Goal: Navigation & Orientation: Understand site structure

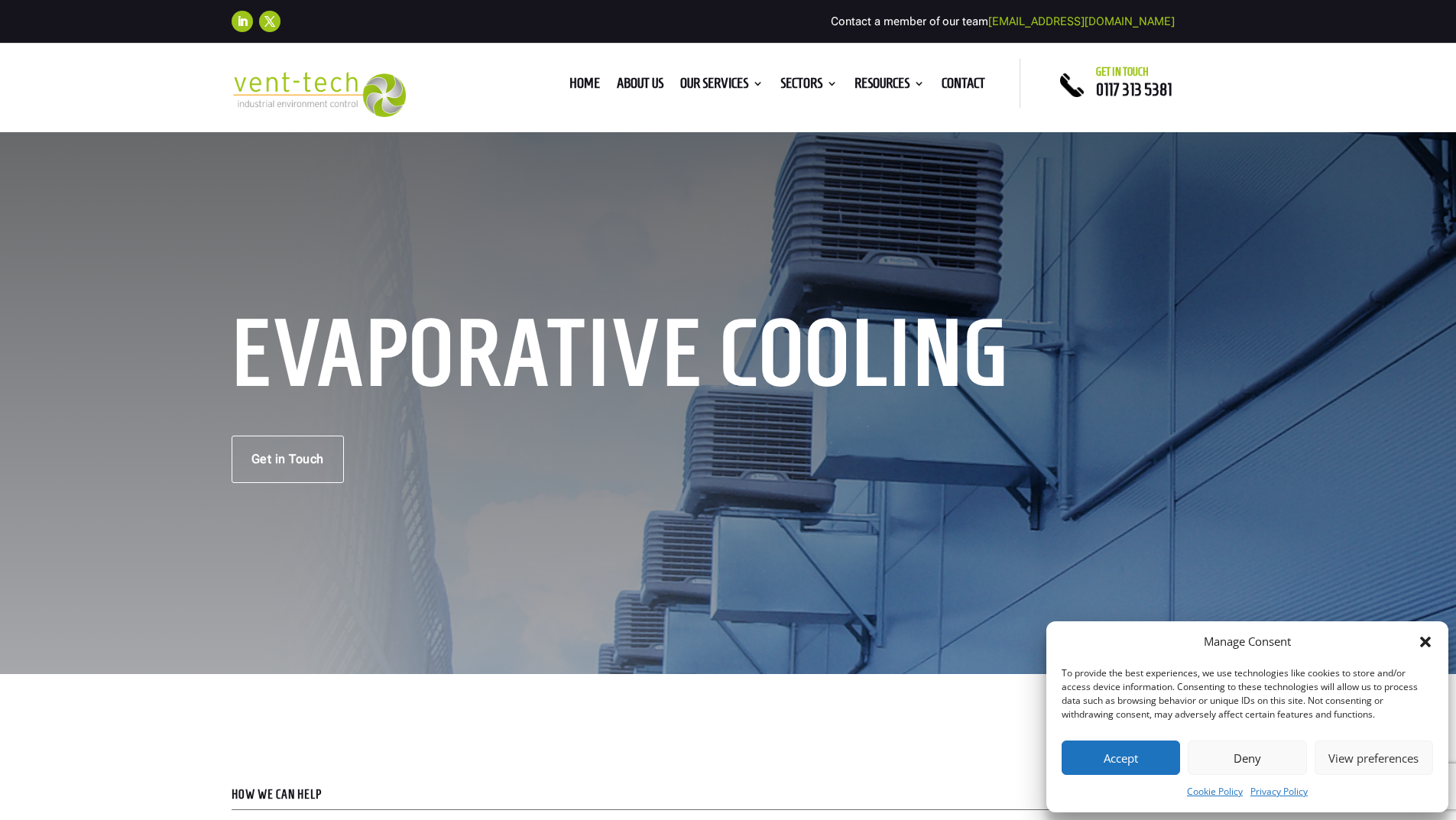
click at [1245, 759] on button "Deny" at bounding box center [1247, 758] width 119 height 35
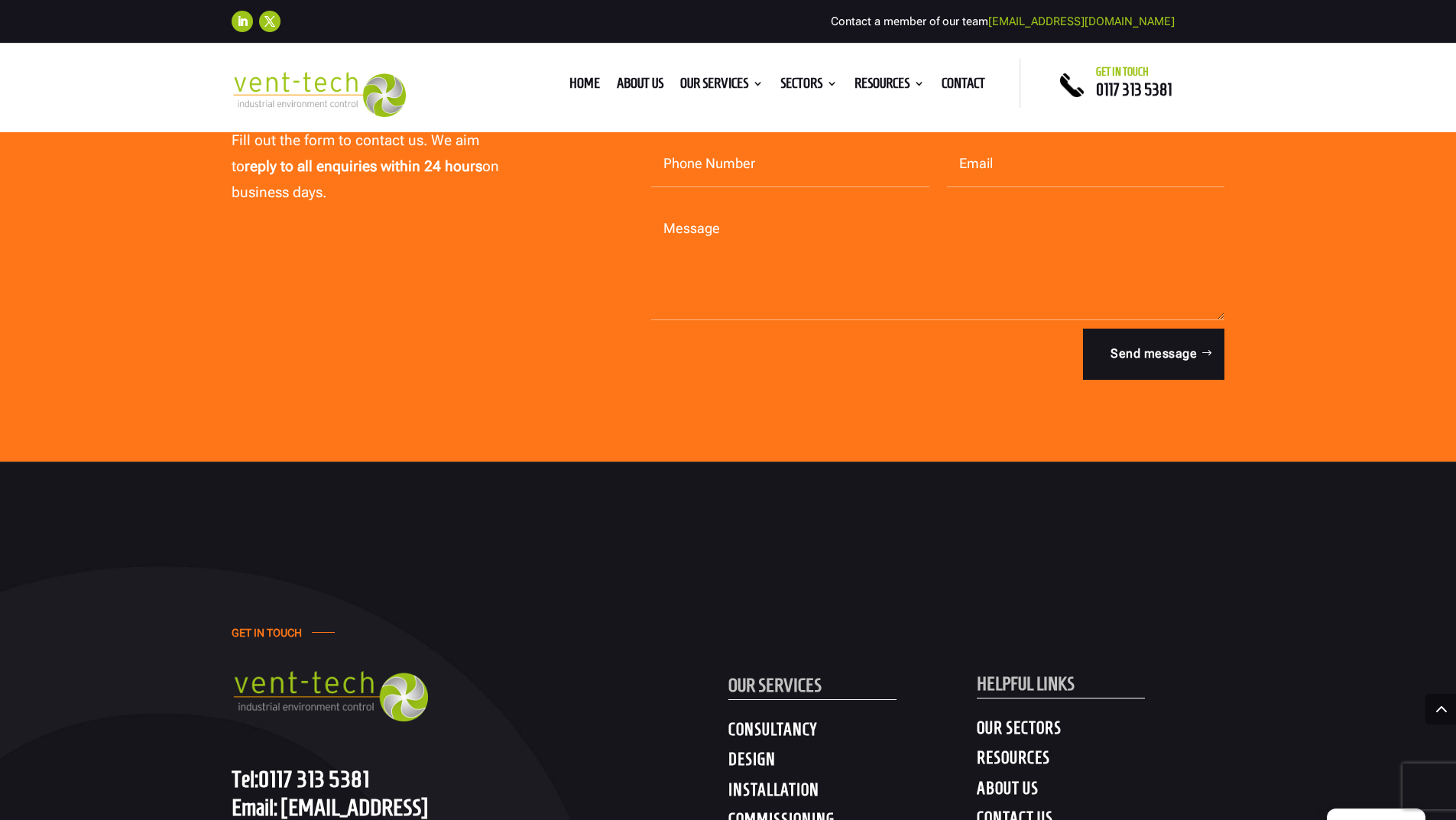
scroll to position [4748, 0]
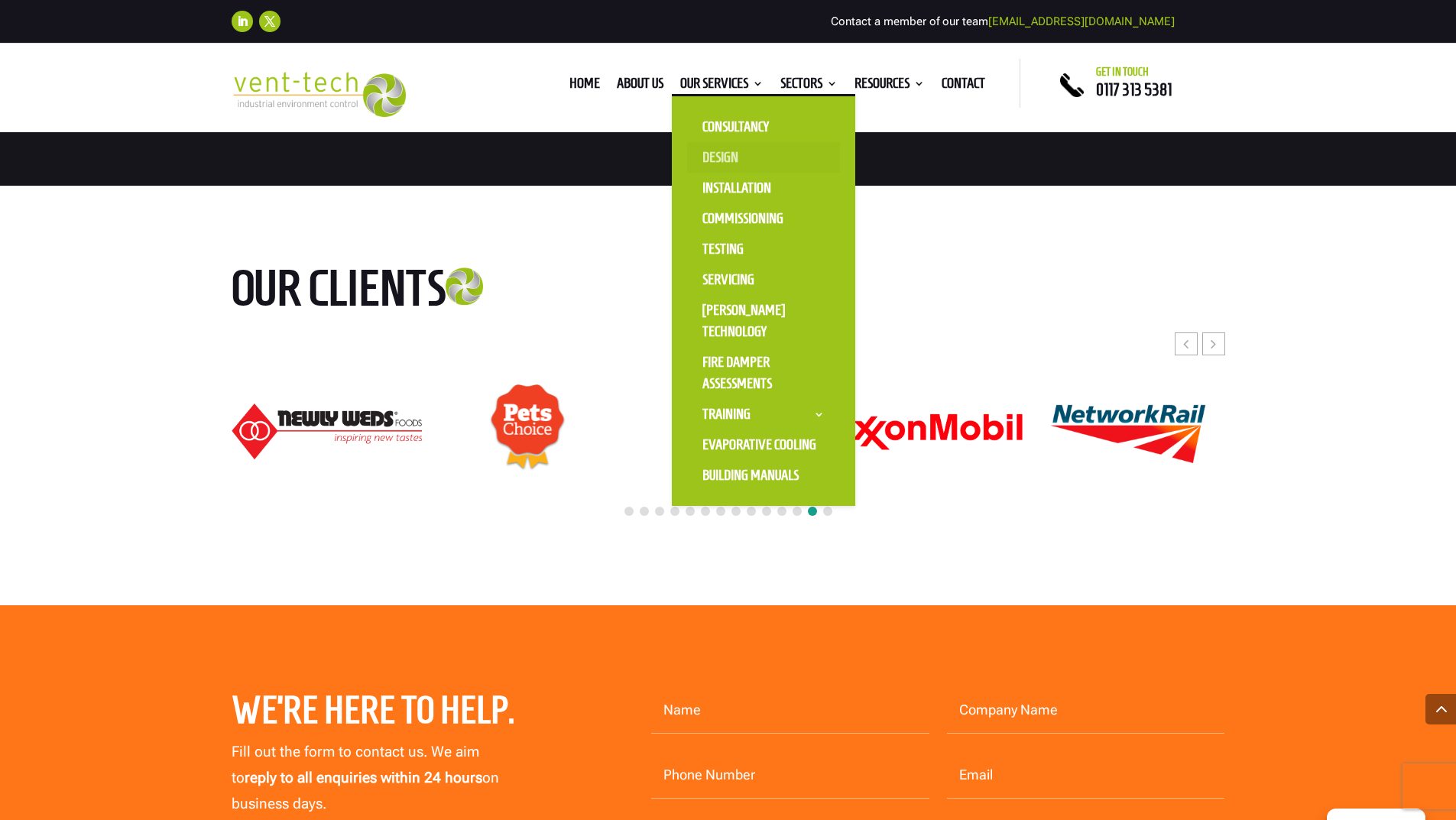
click at [722, 155] on link "Design" at bounding box center [763, 157] width 153 height 31
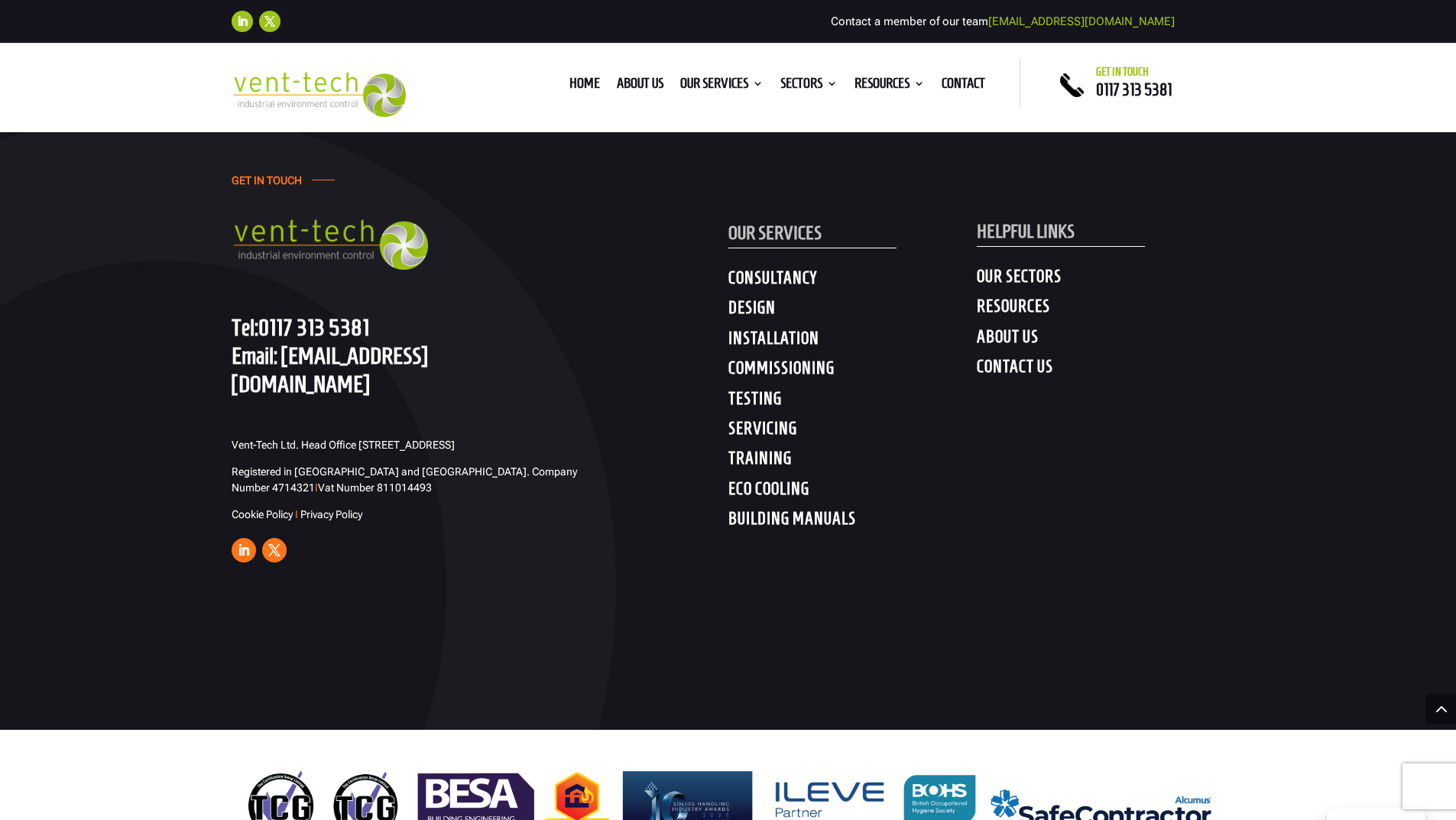
scroll to position [5909, 0]
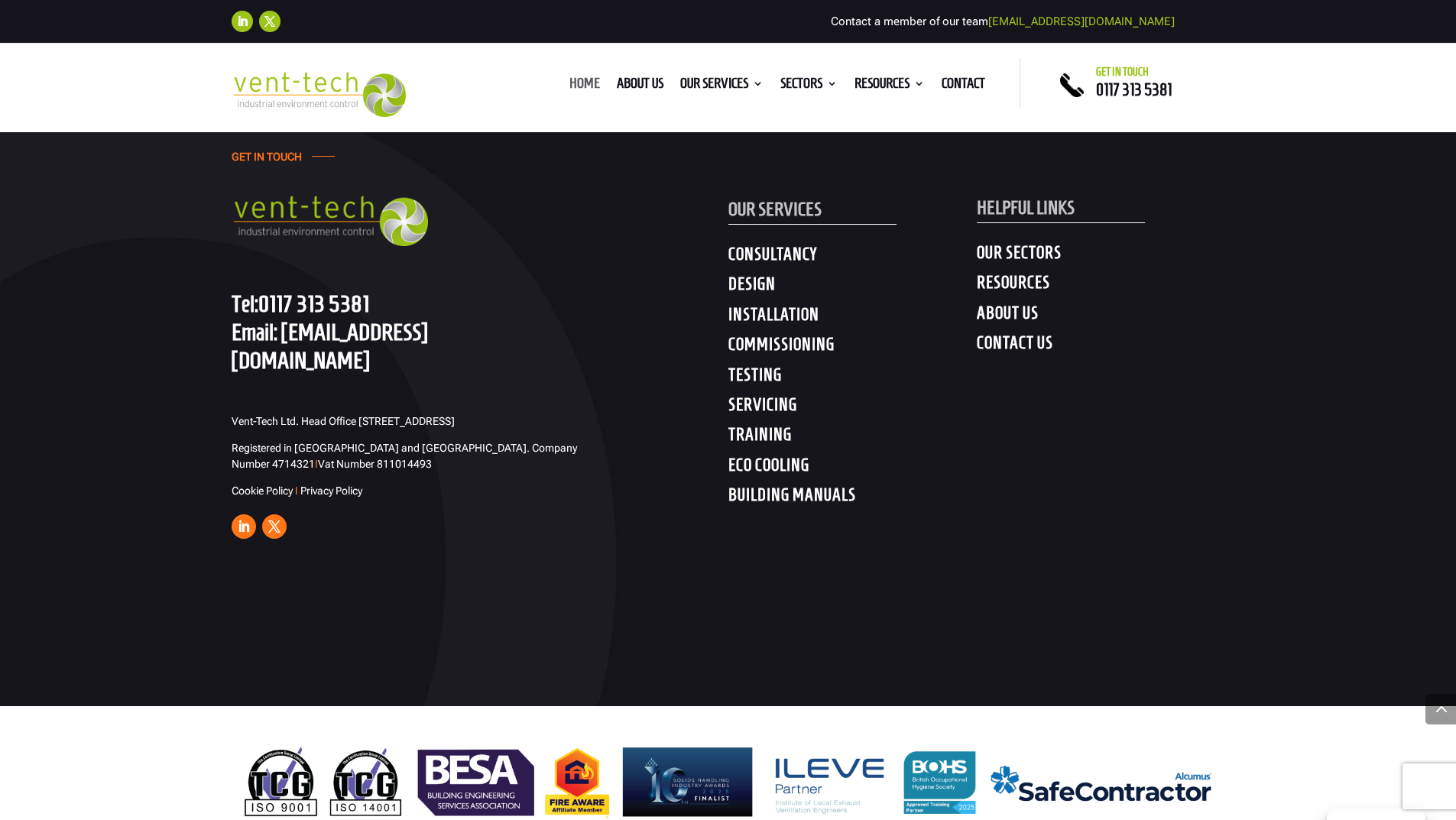
click at [575, 79] on link "Home" at bounding box center [585, 86] width 31 height 17
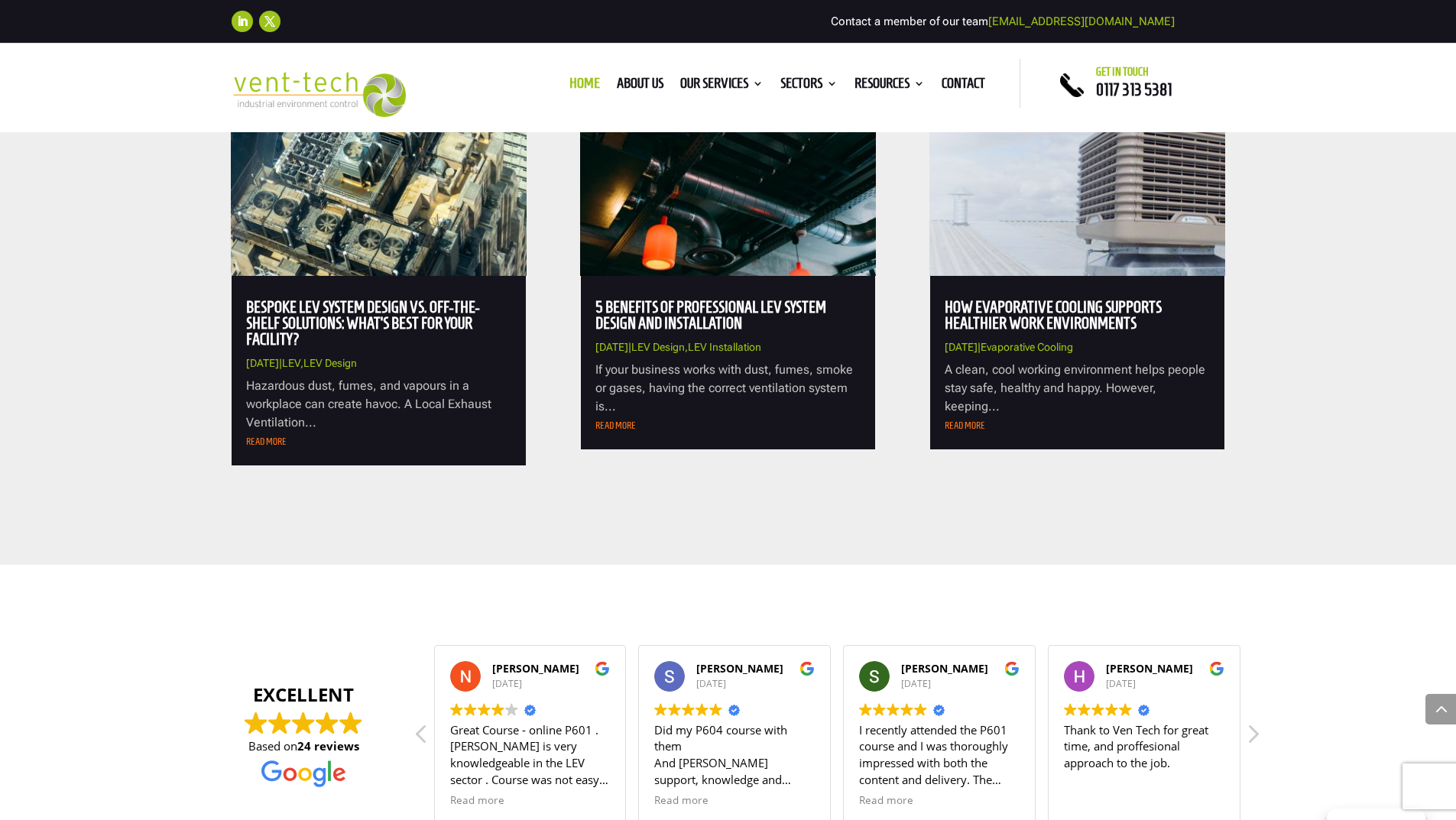
scroll to position [5044, 0]
